Goal: Communication & Community: Answer question/provide support

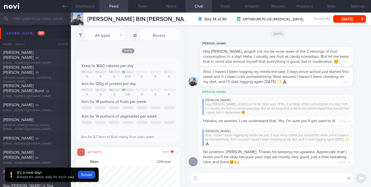
select select "7"
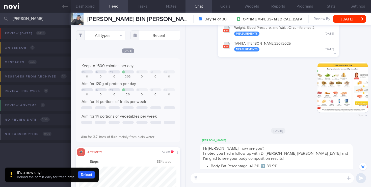
scroll to position [-1161, 0]
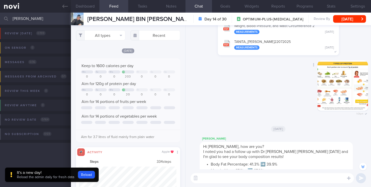
click at [341, 74] on button "button" at bounding box center [343, 85] width 51 height 51
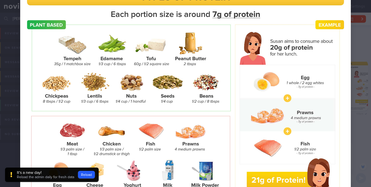
scroll to position [41, 0]
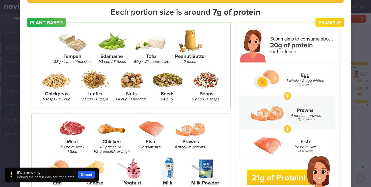
click at [359, 42] on div at bounding box center [185, 101] width 371 height 285
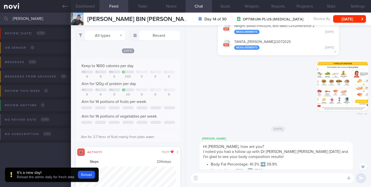
click at [35, 20] on input "[PERSON_NAME]" at bounding box center [185, 19] width 371 height 12
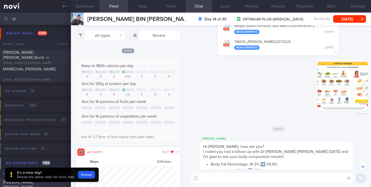
type input "j"
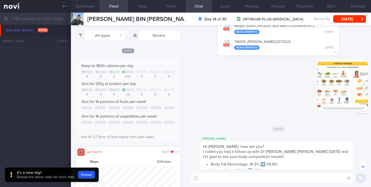
scroll to position [267, 0]
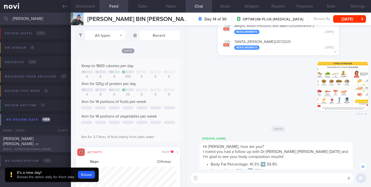
type input "[PERSON_NAME]"
click at [34, 138] on div "[PERSON_NAME] [PERSON_NAME] [EMAIL_ADDRESS][DOMAIN_NAME] [DATE]" at bounding box center [185, 144] width 371 height 17
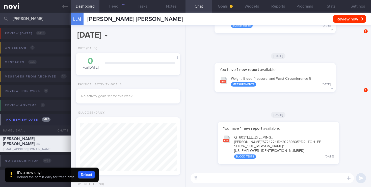
scroll to position [48, 97]
click at [355, 164] on button "button" at bounding box center [355, 163] width 10 height 10
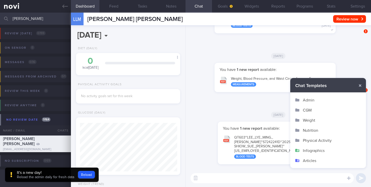
click at [318, 149] on button "Infographics" at bounding box center [328, 150] width 76 height 10
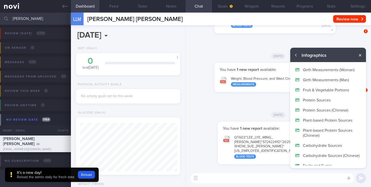
click at [328, 100] on button "Protein Sources" at bounding box center [328, 100] width 76 height 10
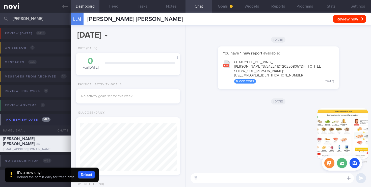
click at [350, 179] on icon at bounding box center [349, 178] width 4 height 5
click at [355, 162] on button "button" at bounding box center [355, 163] width 10 height 10
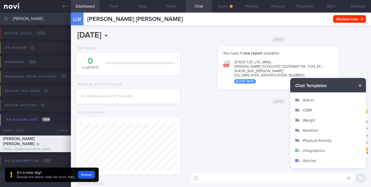
click at [322, 150] on button "Infographics" at bounding box center [328, 150] width 76 height 10
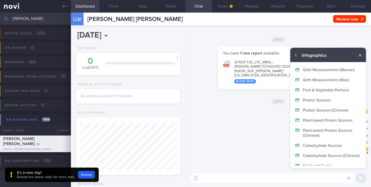
click at [324, 120] on button "Plant-based Protein Sources" at bounding box center [328, 120] width 76 height 10
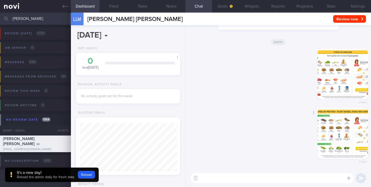
click at [350, 138] on button "button" at bounding box center [343, 133] width 51 height 51
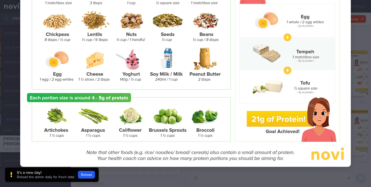
scroll to position [0, 0]
